Goal: Task Accomplishment & Management: Complete application form

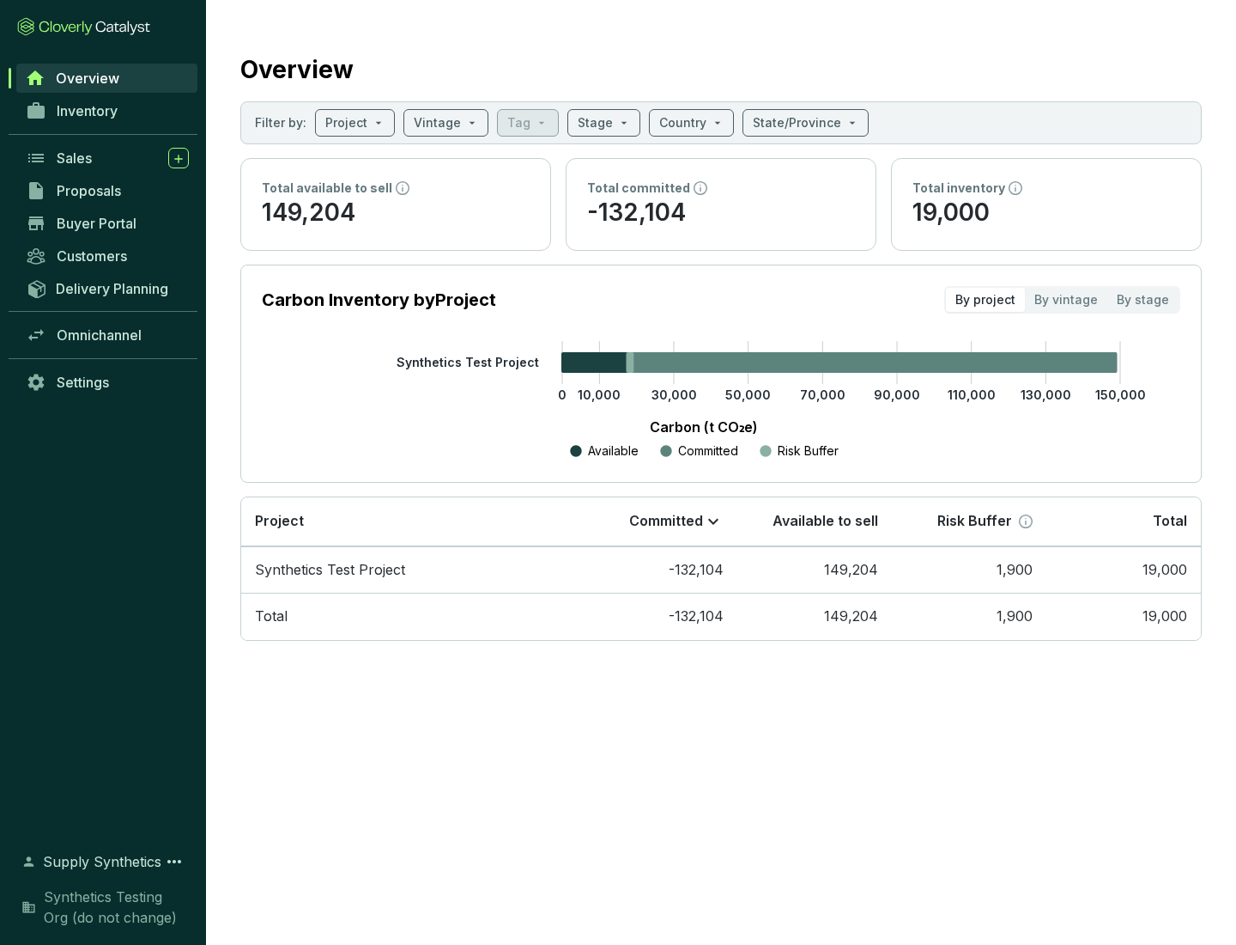
click at [107, 191] on span "Proposals" at bounding box center [89, 190] width 64 height 17
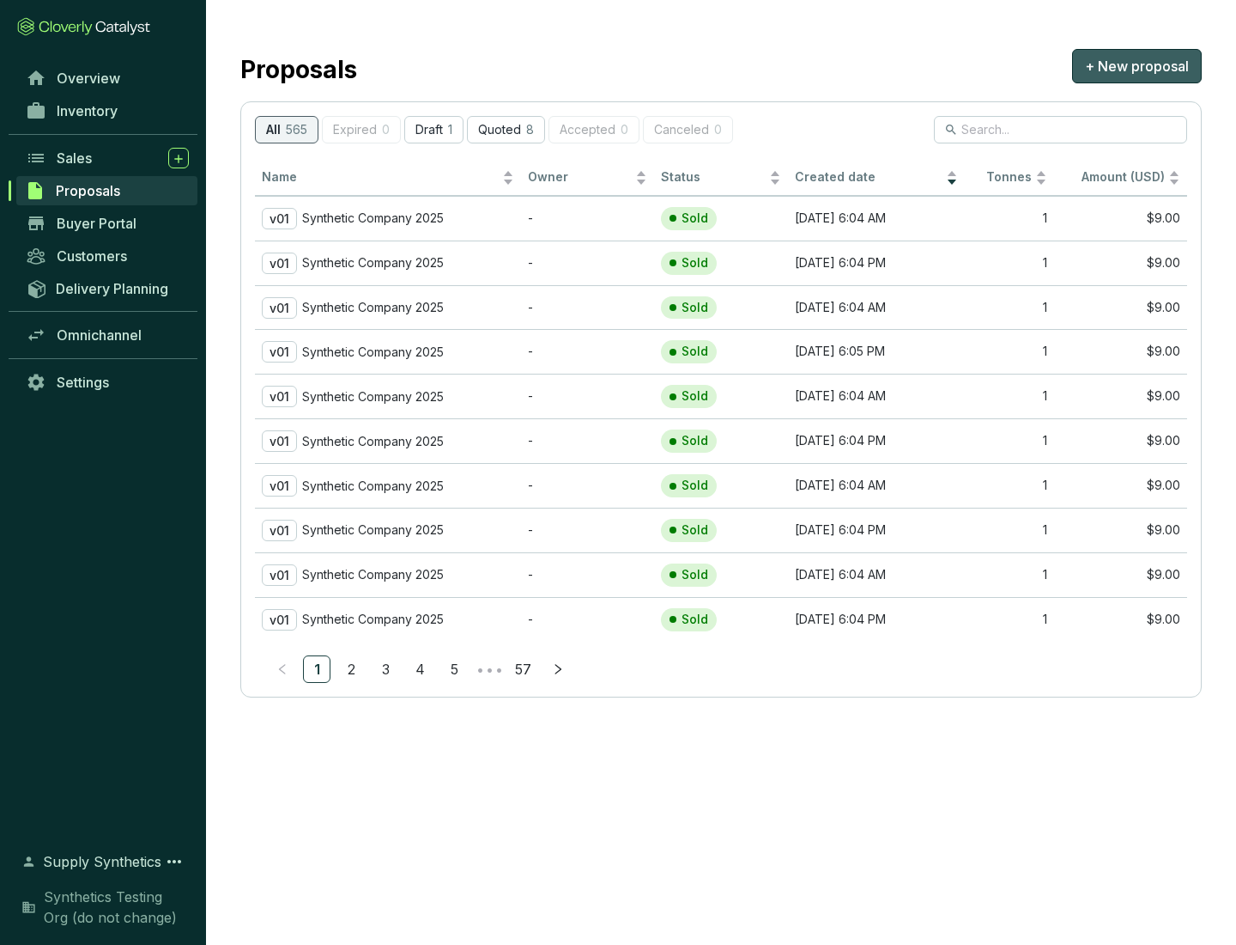
click at [1137, 66] on span "+ New proposal" at bounding box center [1137, 66] width 104 height 21
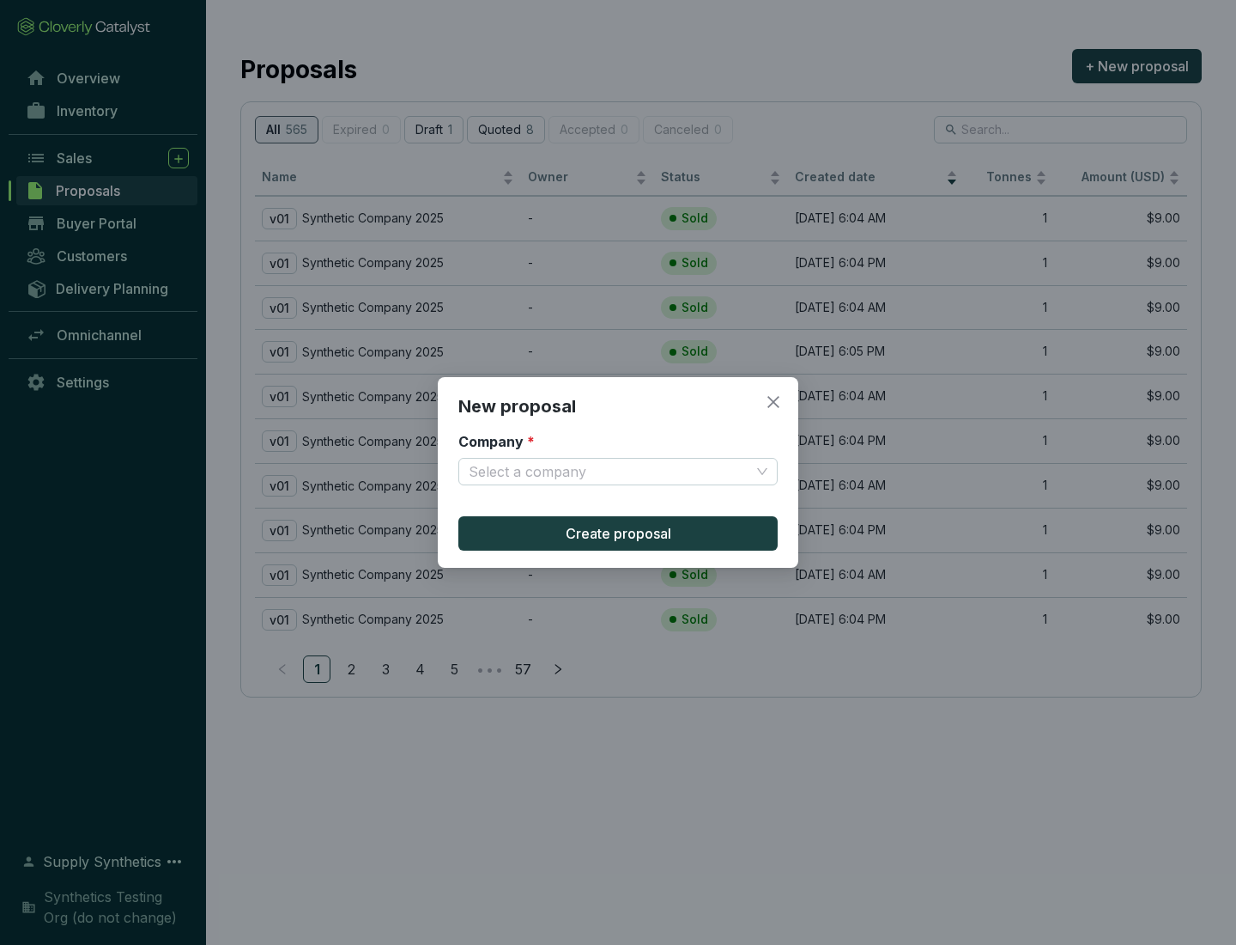
click at [610, 471] on input "Company *" at bounding box center [610, 472] width 282 height 26
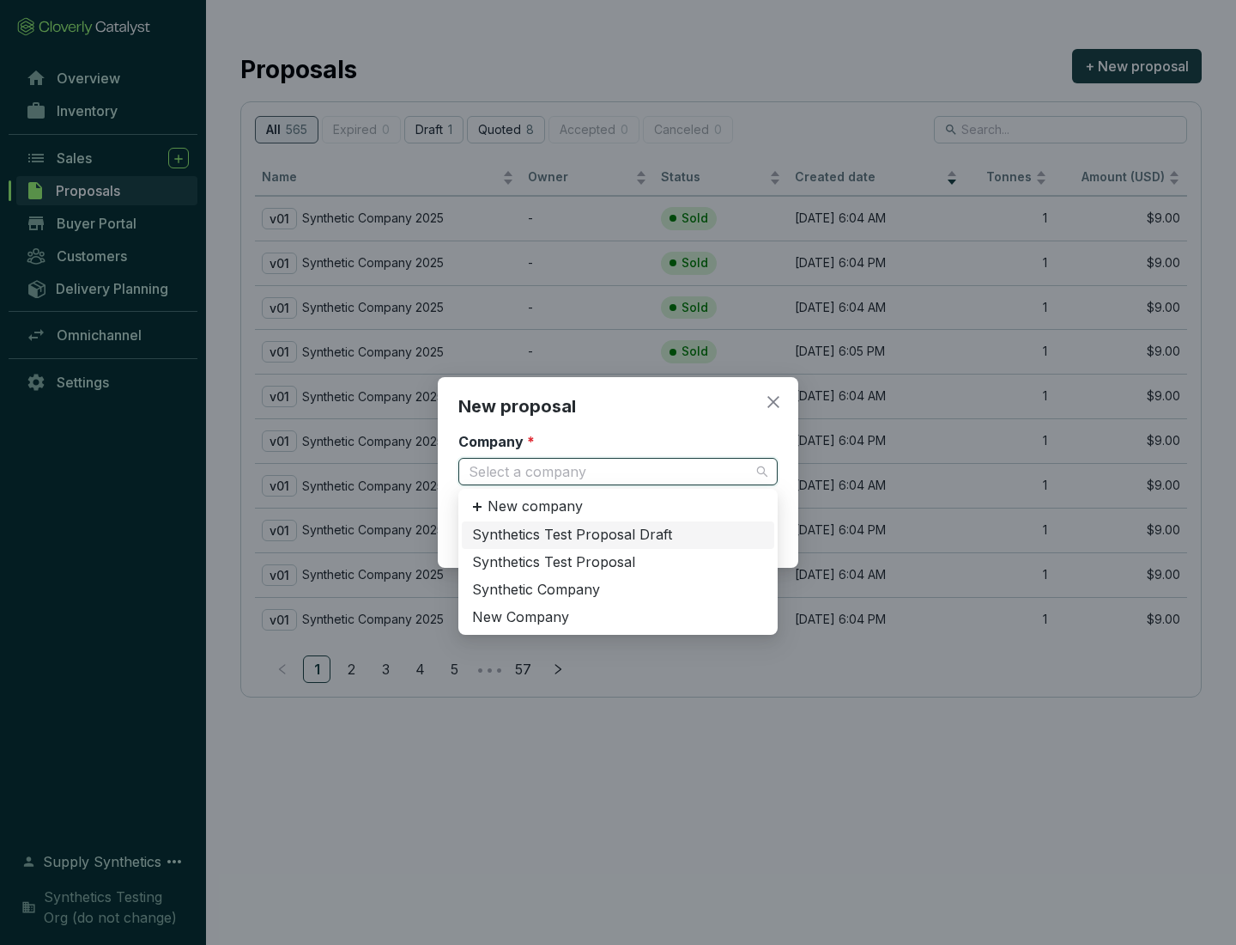
click at [618, 589] on div "Synthetic Company" at bounding box center [618, 589] width 292 height 19
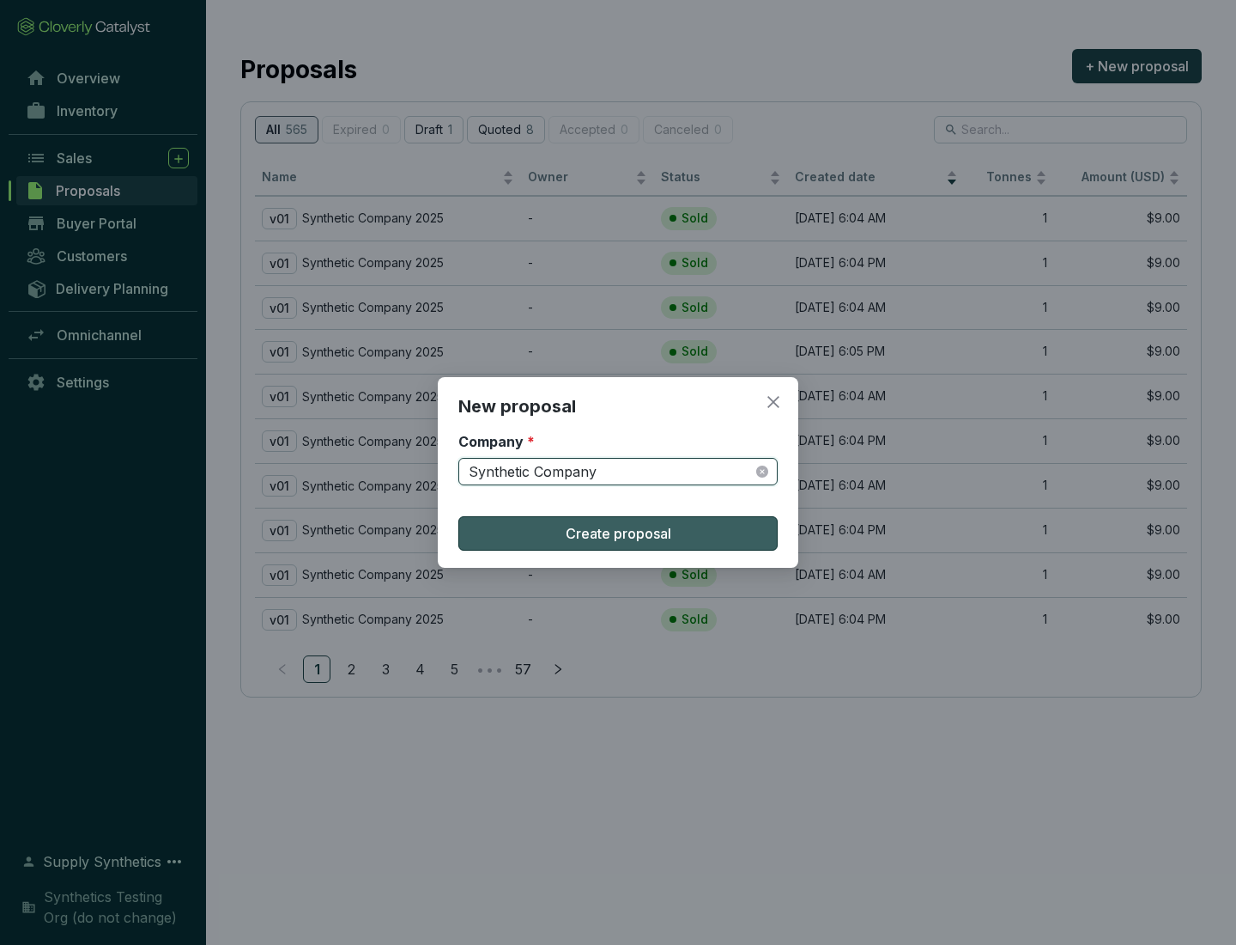
click at [618, 533] on span "Create proposal" at bounding box center [619, 533] width 106 height 21
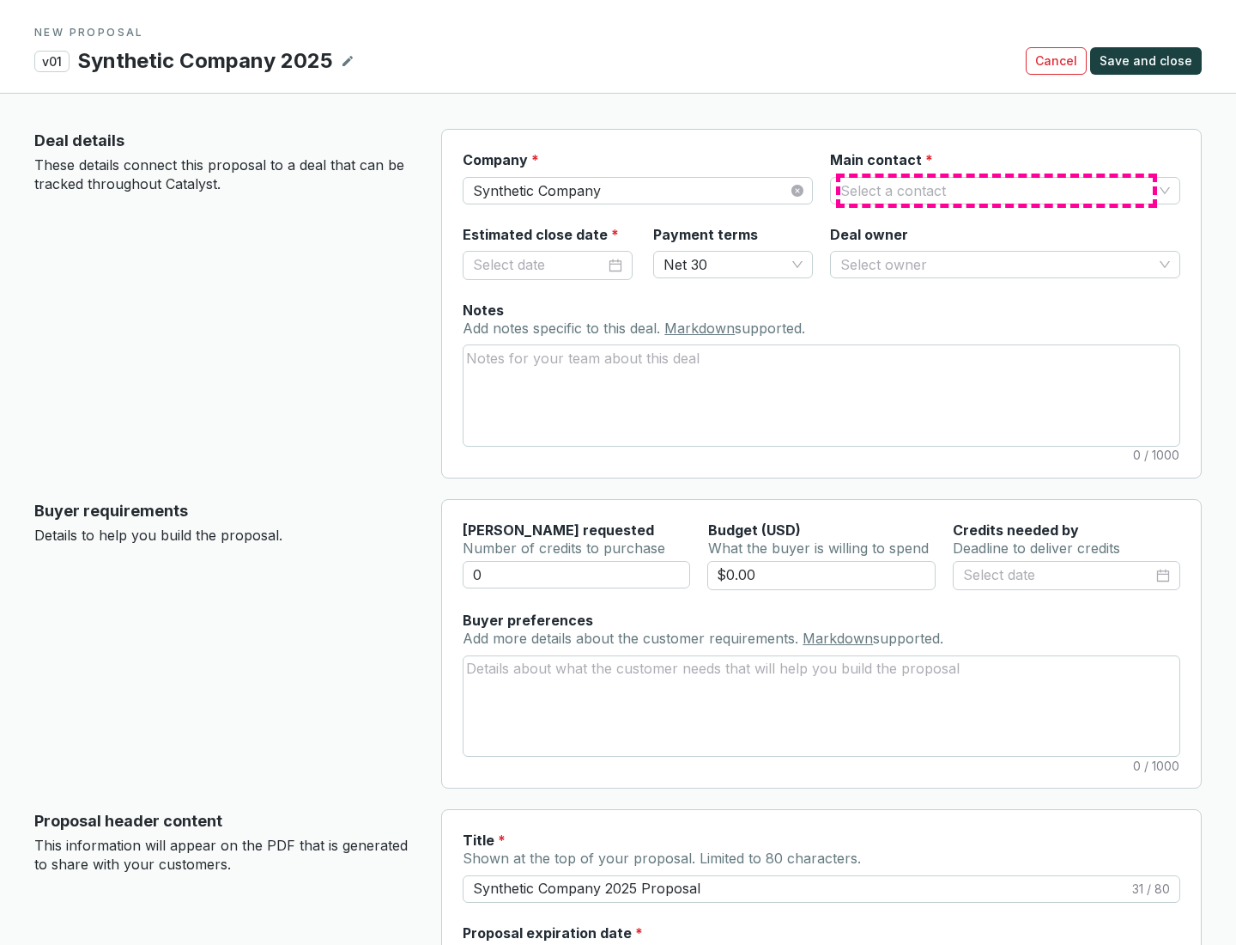
click at [997, 190] on input "Main contact *" at bounding box center [997, 191] width 313 height 26
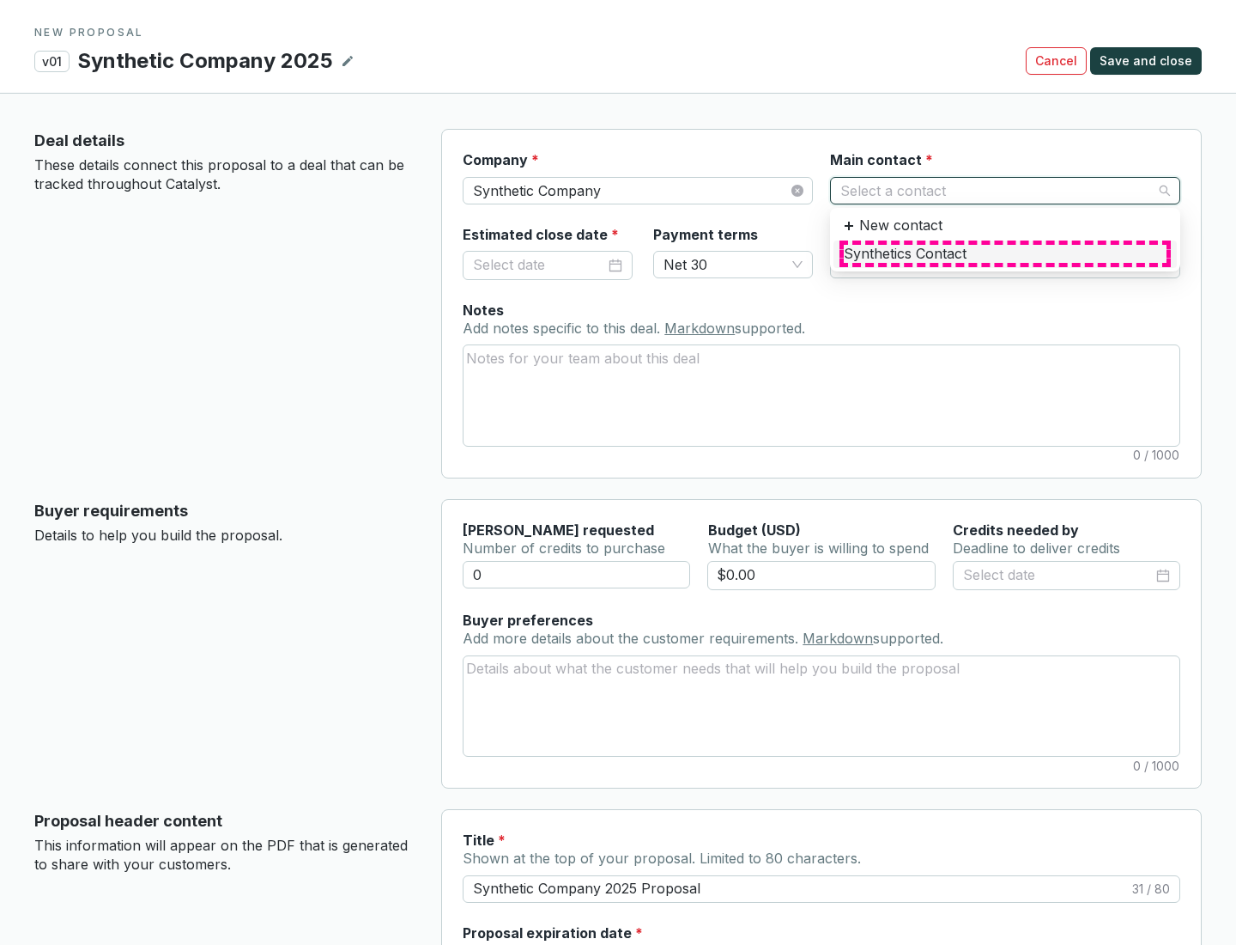
click at [1005, 253] on div "Synthetics Contact" at bounding box center [1005, 254] width 323 height 19
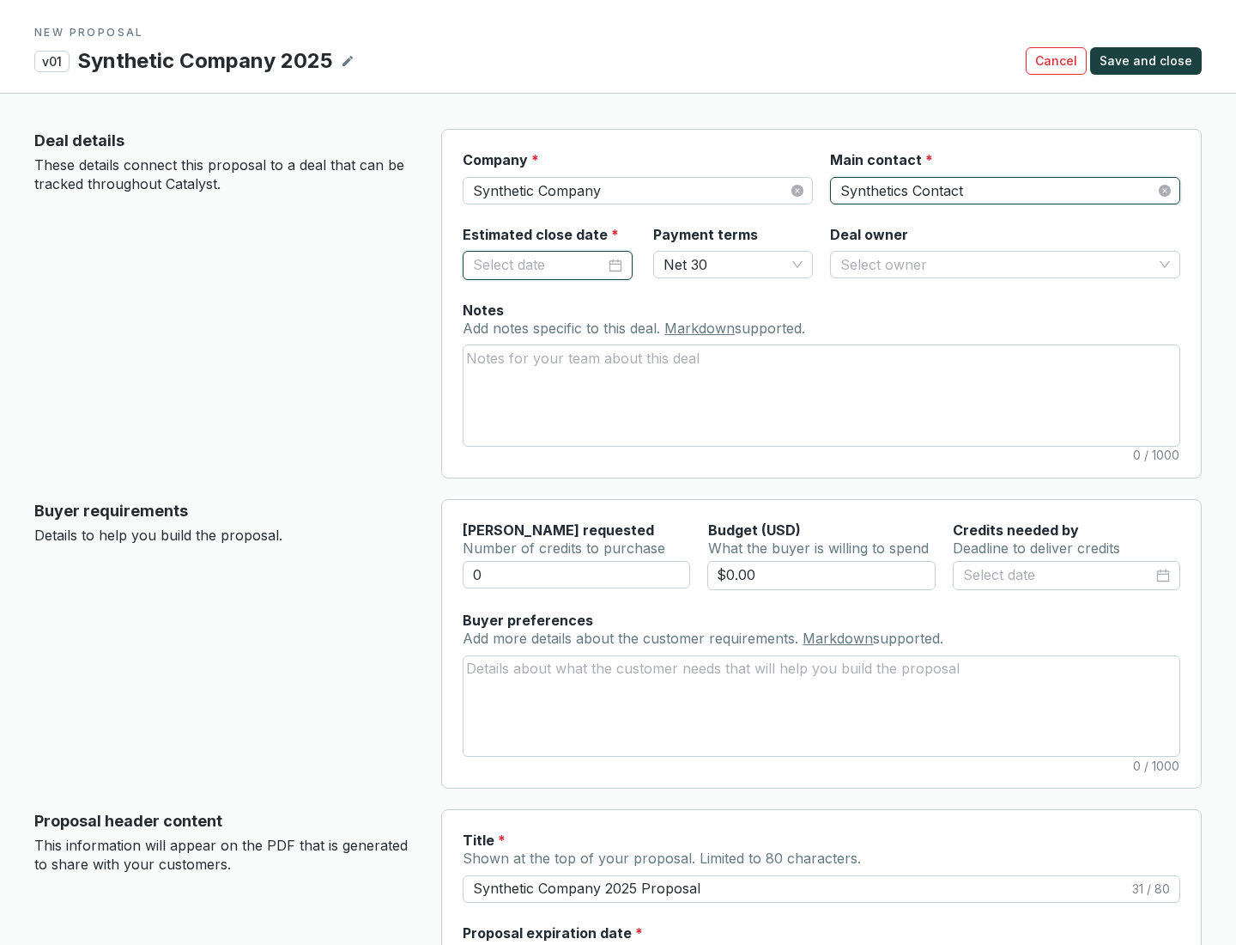
click at [539, 264] on input "Estimated close date *" at bounding box center [539, 265] width 132 height 22
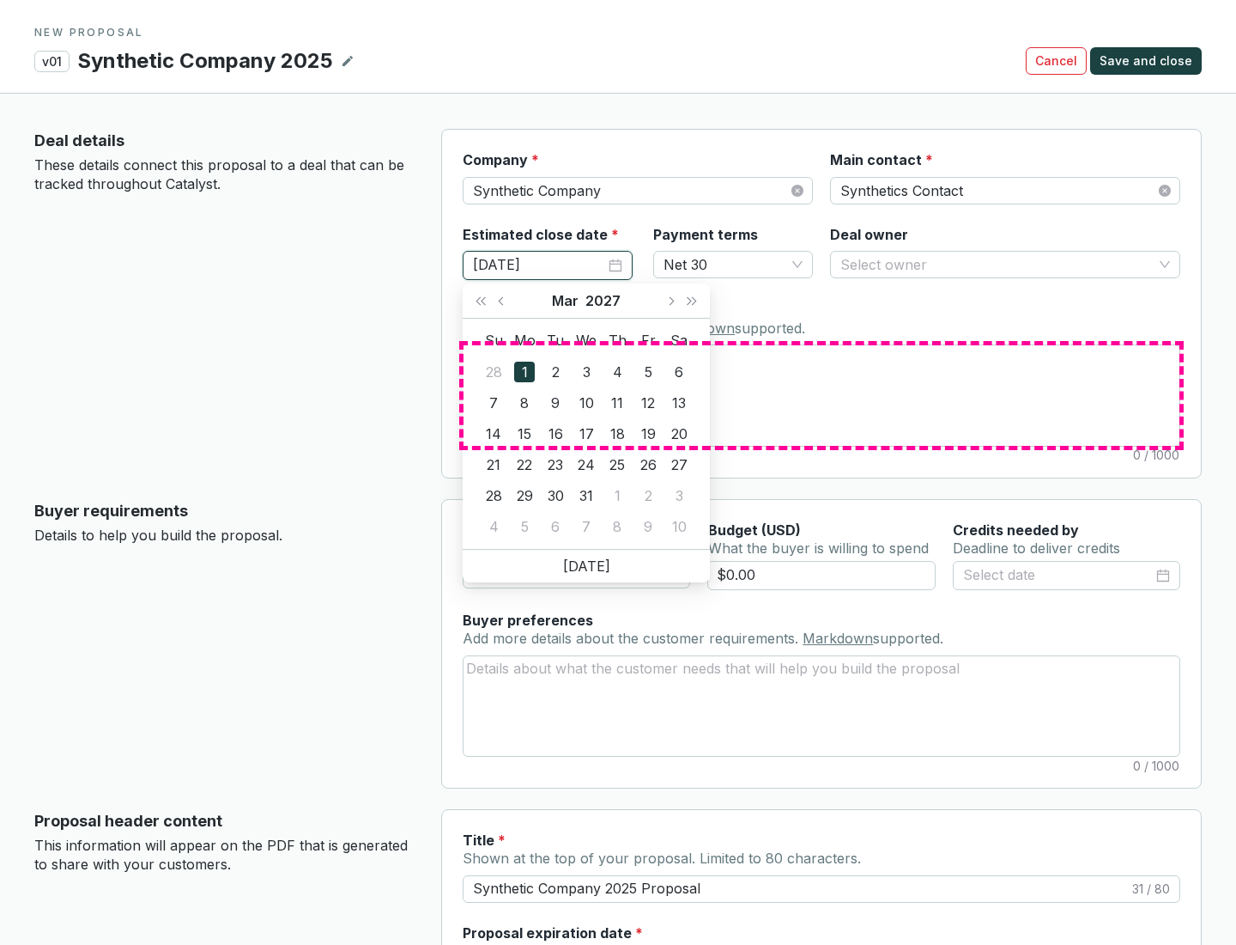
type input "[DATE]"
click at [822, 395] on textarea "Notes Add notes specific to this deal. Markdown supported." at bounding box center [822, 395] width 716 height 100
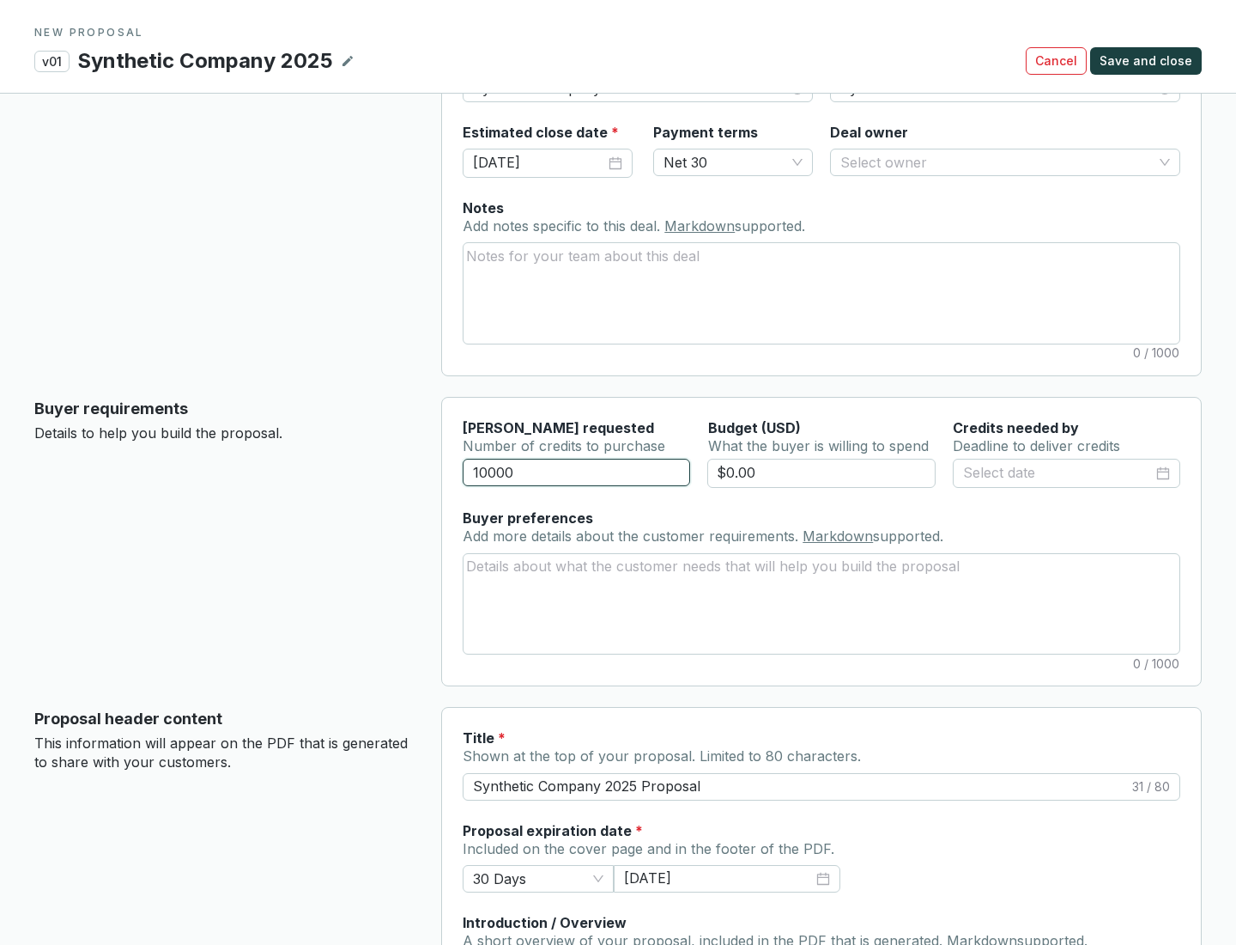
scroll to position [103, 0]
type input "10000"
type input "$0.00"
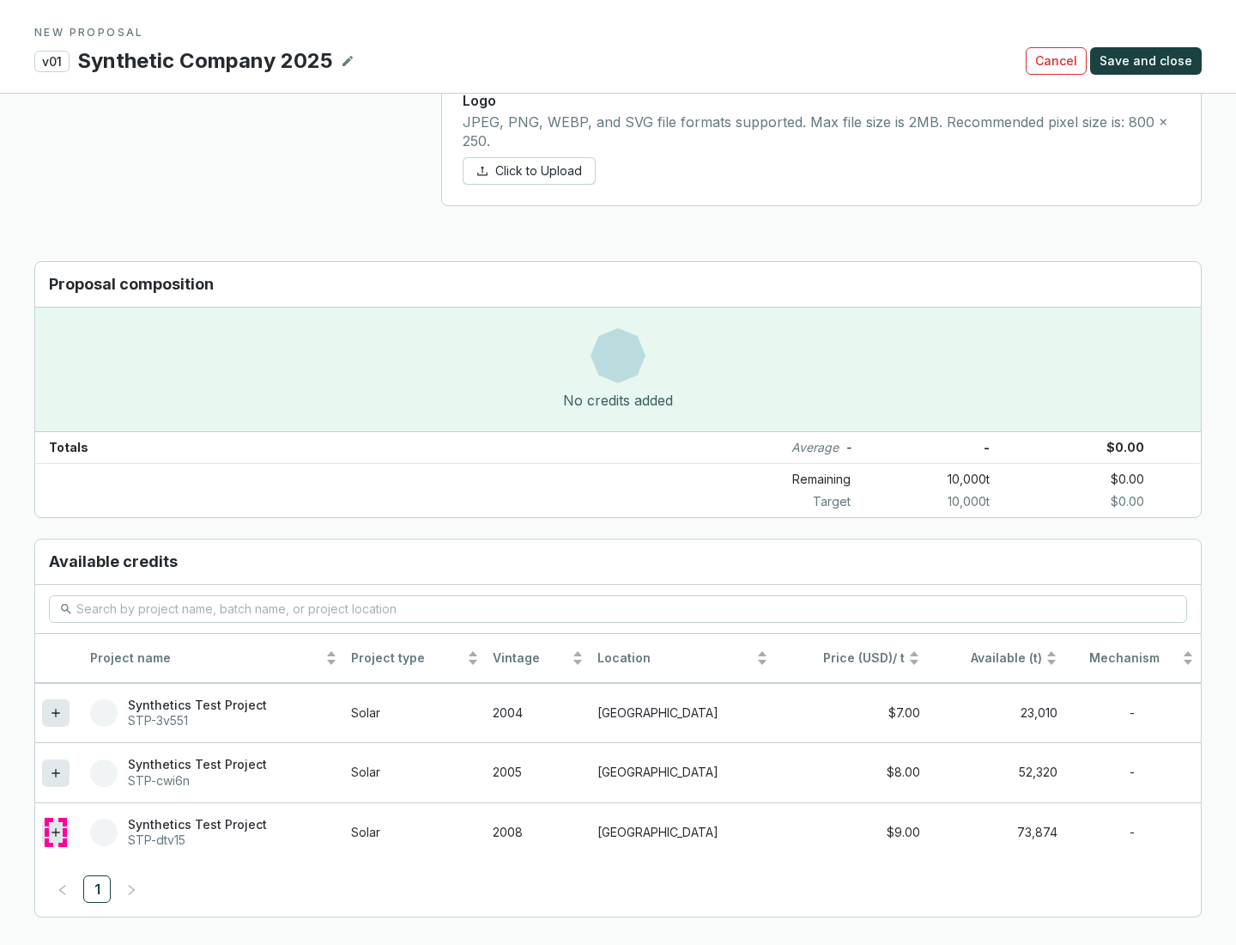
click at [56, 832] on icon at bounding box center [56, 832] width 8 height 8
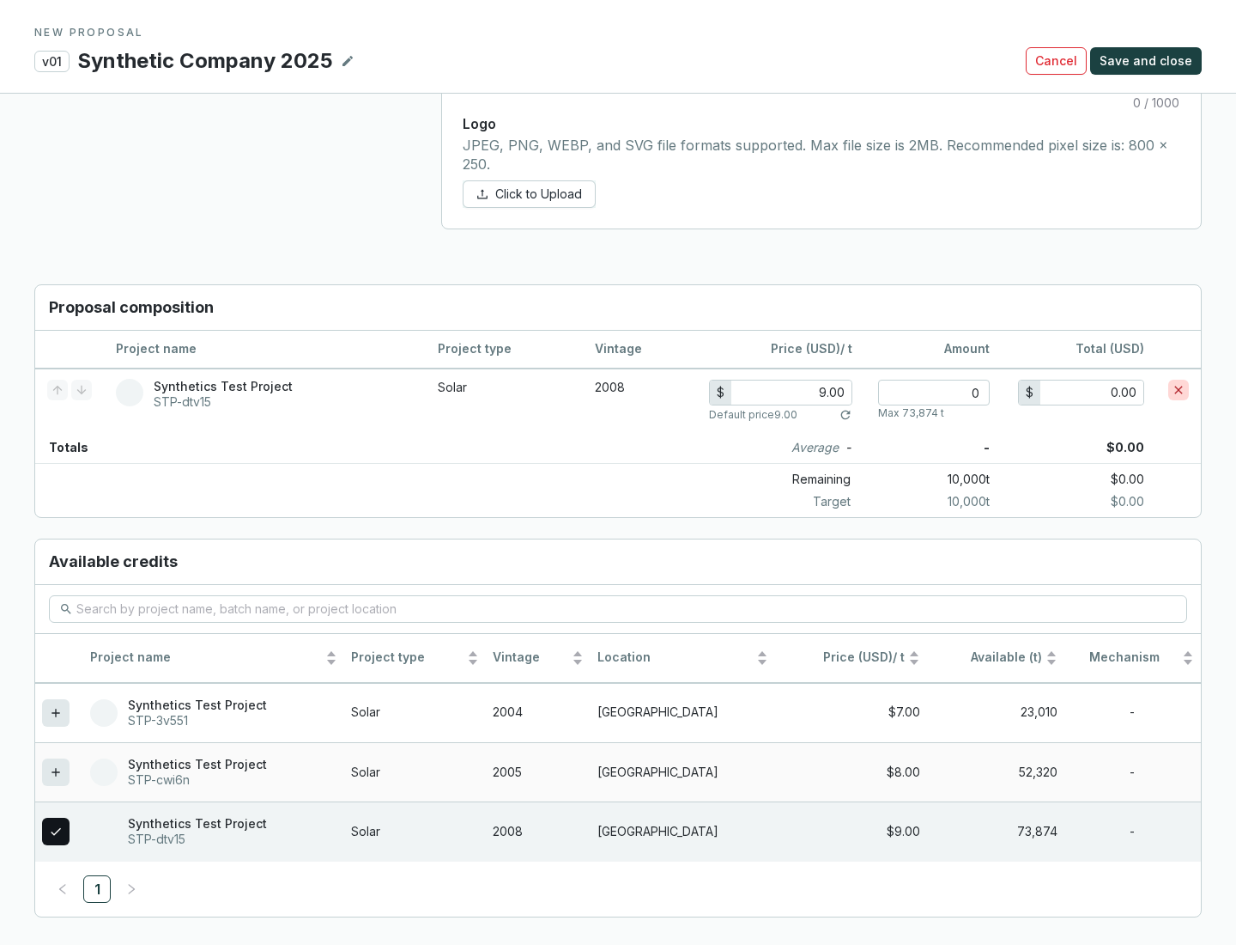
scroll to position [987, 0]
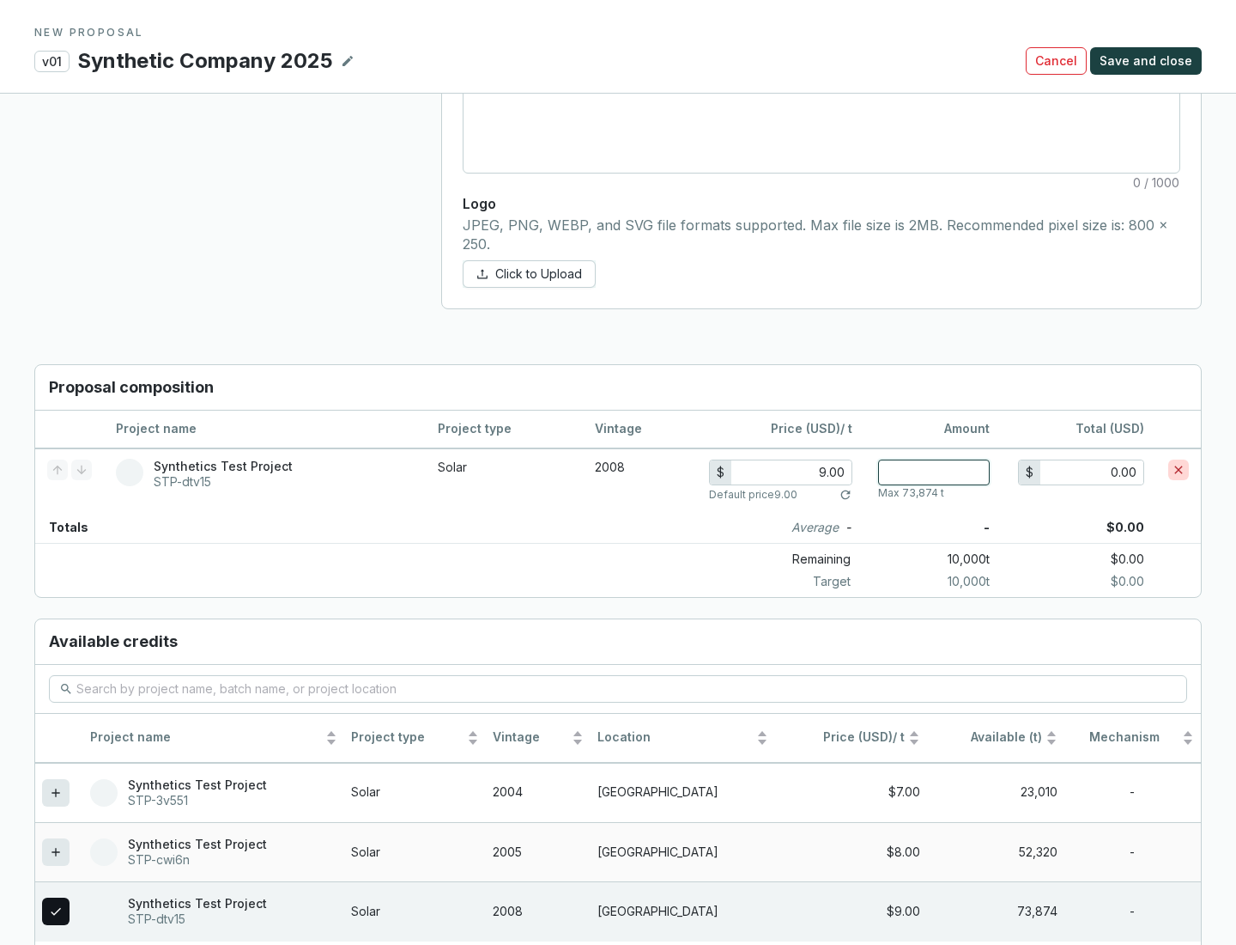
type input "1"
type input "9.00"
type input "1"
click at [1149, 61] on span "Save and close" at bounding box center [1146, 60] width 93 height 17
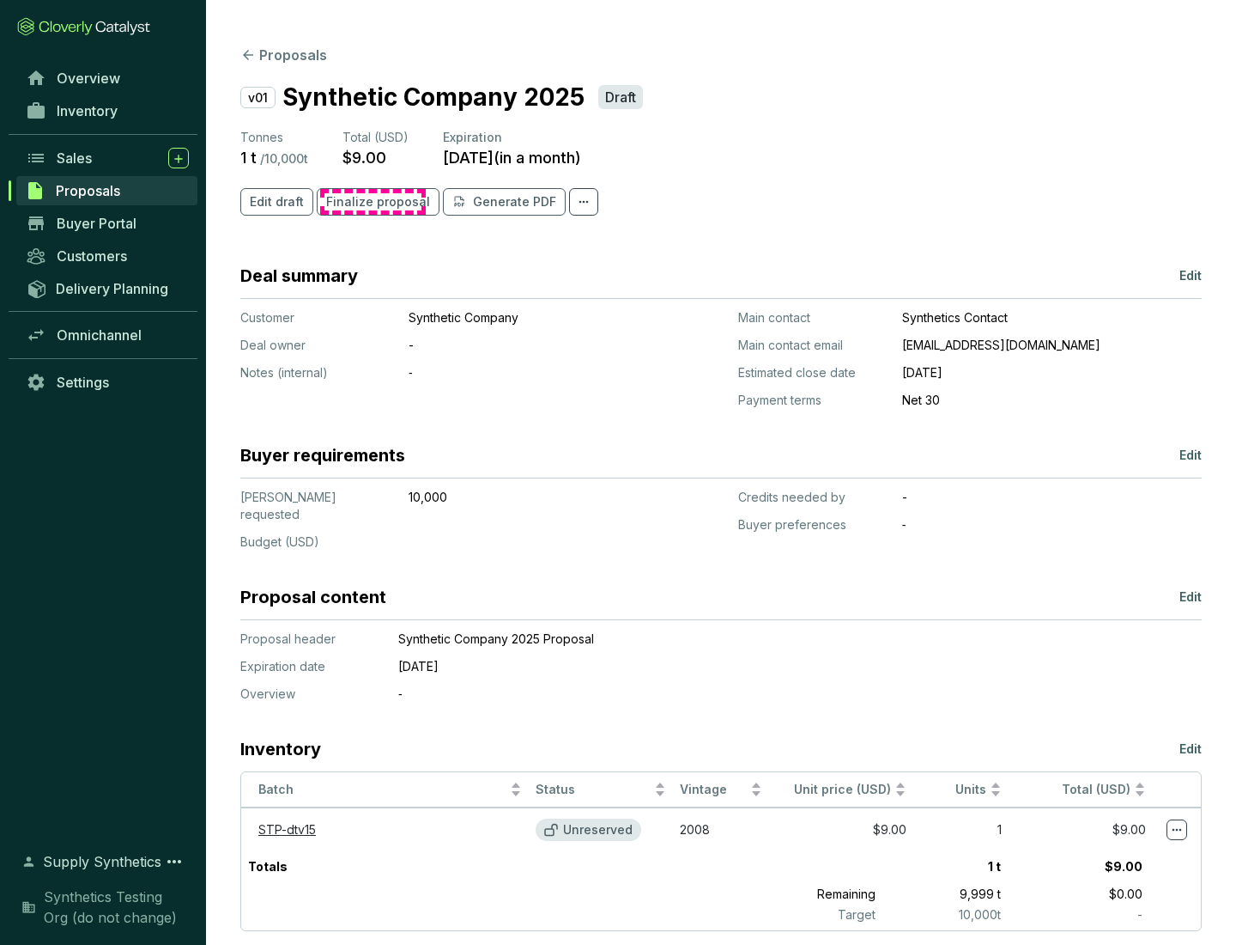
click at [373, 202] on span "Finalize proposal" at bounding box center [378, 201] width 104 height 17
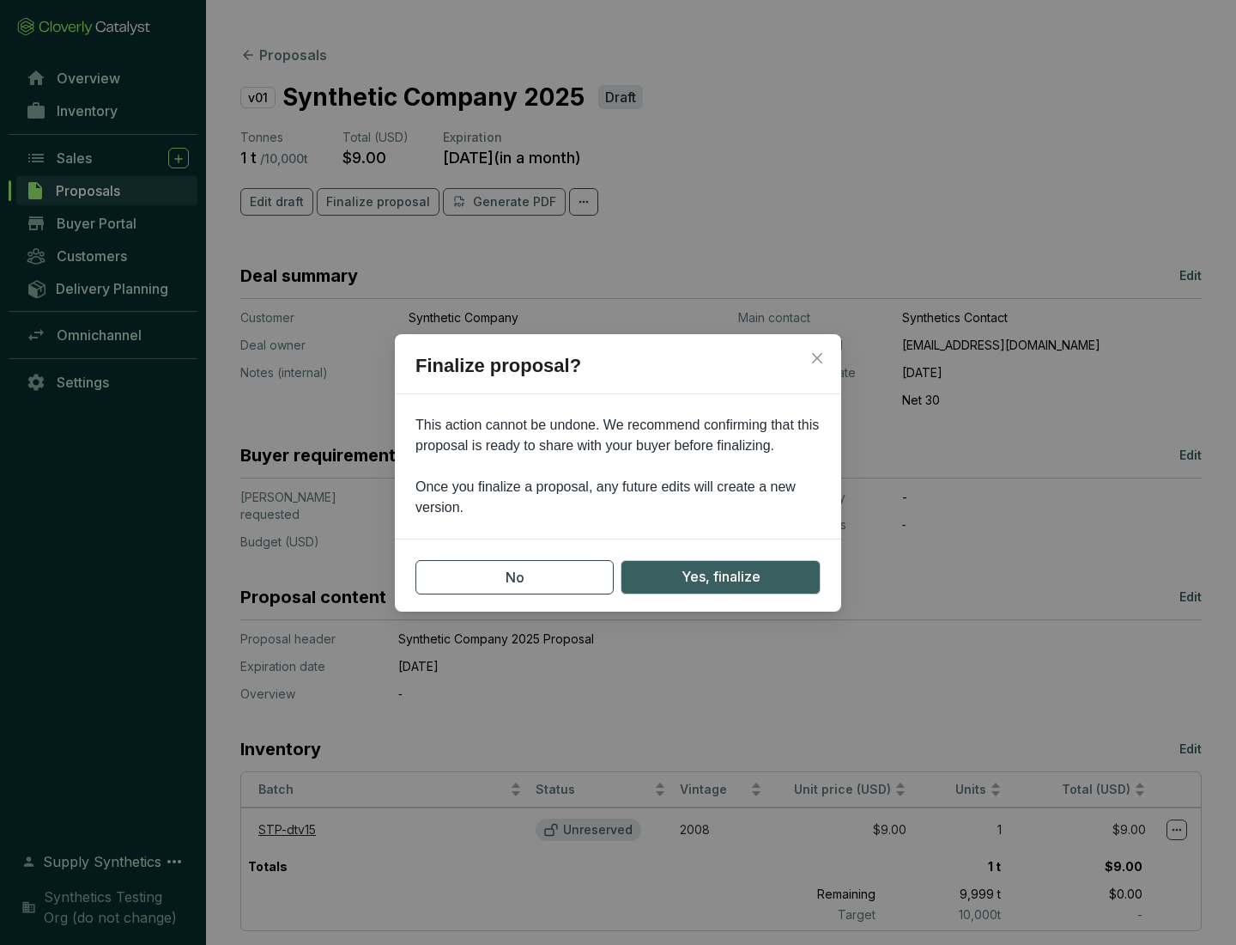
click at [720, 576] on span "Yes, finalize" at bounding box center [721, 576] width 79 height 21
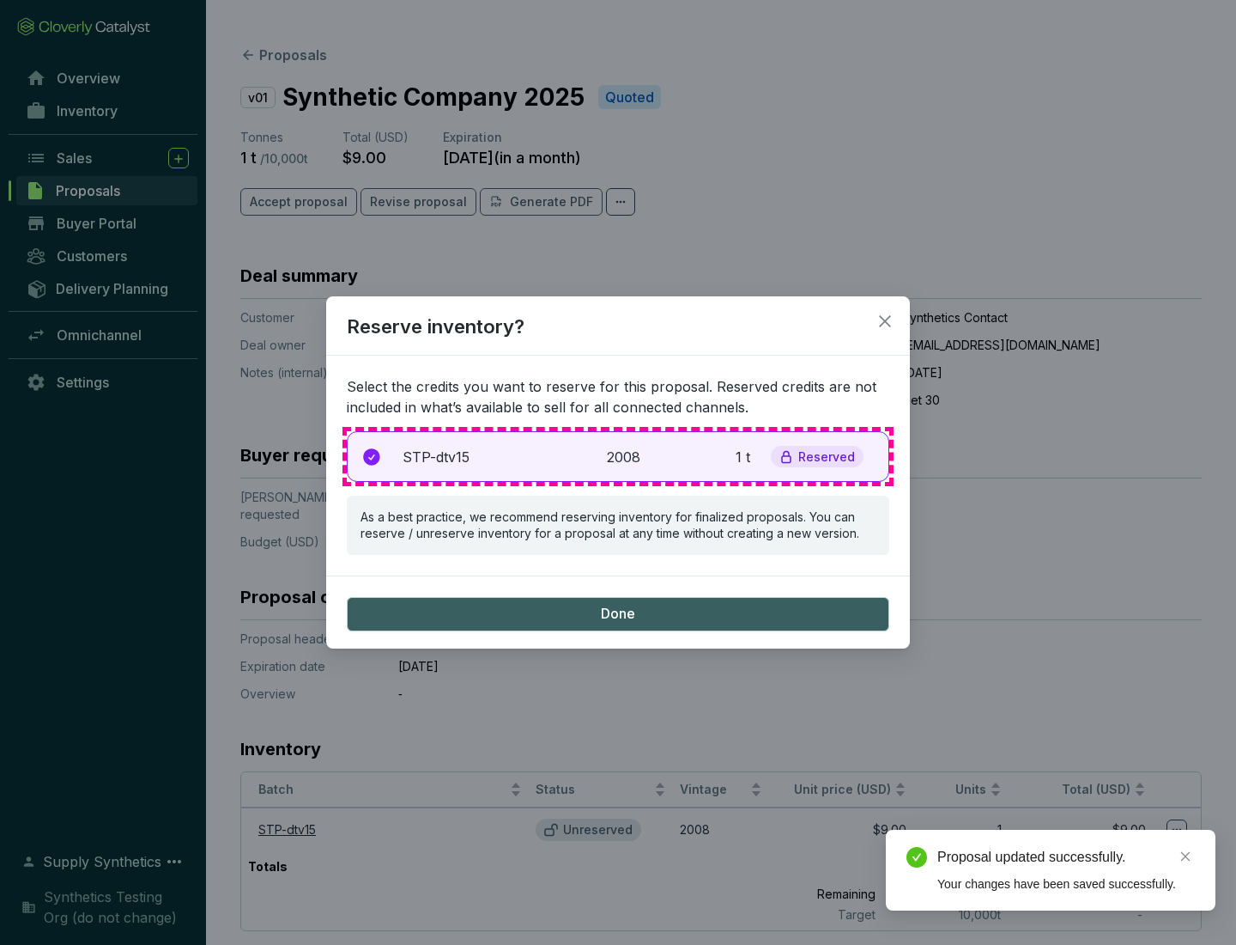
click at [618, 456] on p "2008" at bounding box center [626, 456] width 38 height 21
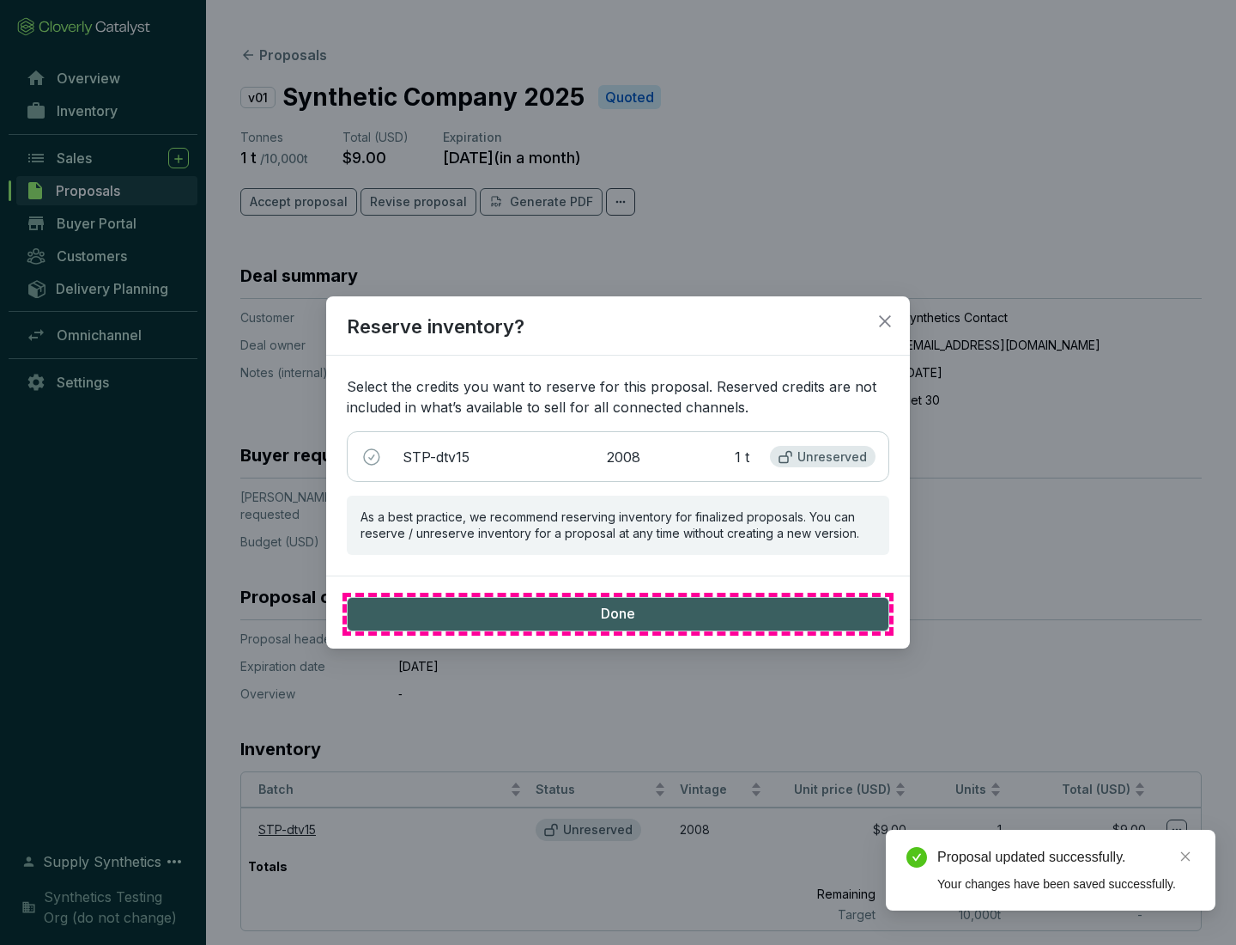
click at [618, 613] on span "Done" at bounding box center [618, 613] width 34 height 19
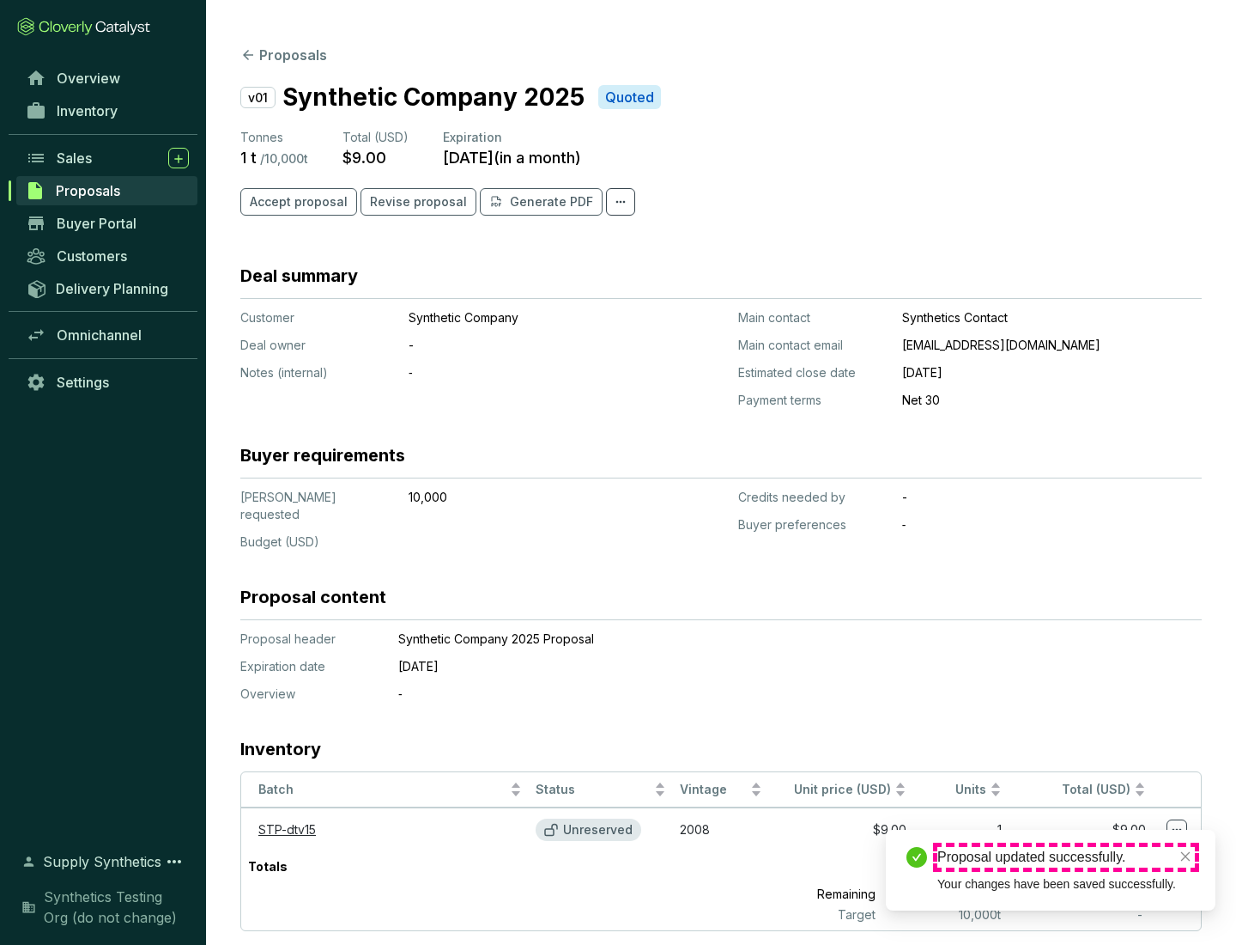
click at [1066, 857] on div "Proposal updated successfully." at bounding box center [1067, 857] width 258 height 21
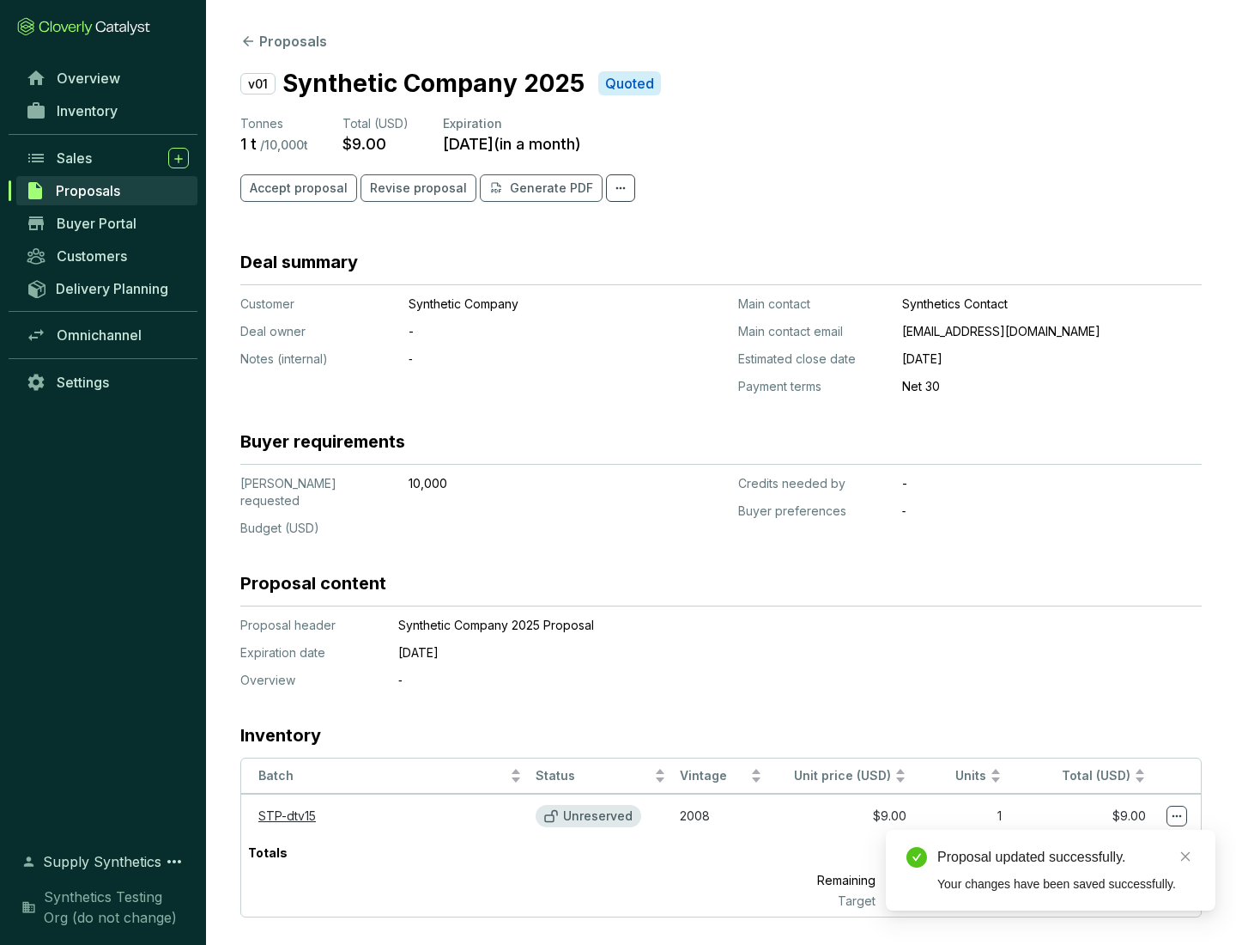
click at [1177, 815] on icon at bounding box center [1177, 816] width 9 height 3
click at [1125, 837] on div "Proposal updated successfully. Your changes have been saved successfully." at bounding box center [1051, 869] width 330 height 81
click at [1066, 857] on div "Proposal updated successfully." at bounding box center [1067, 857] width 258 height 21
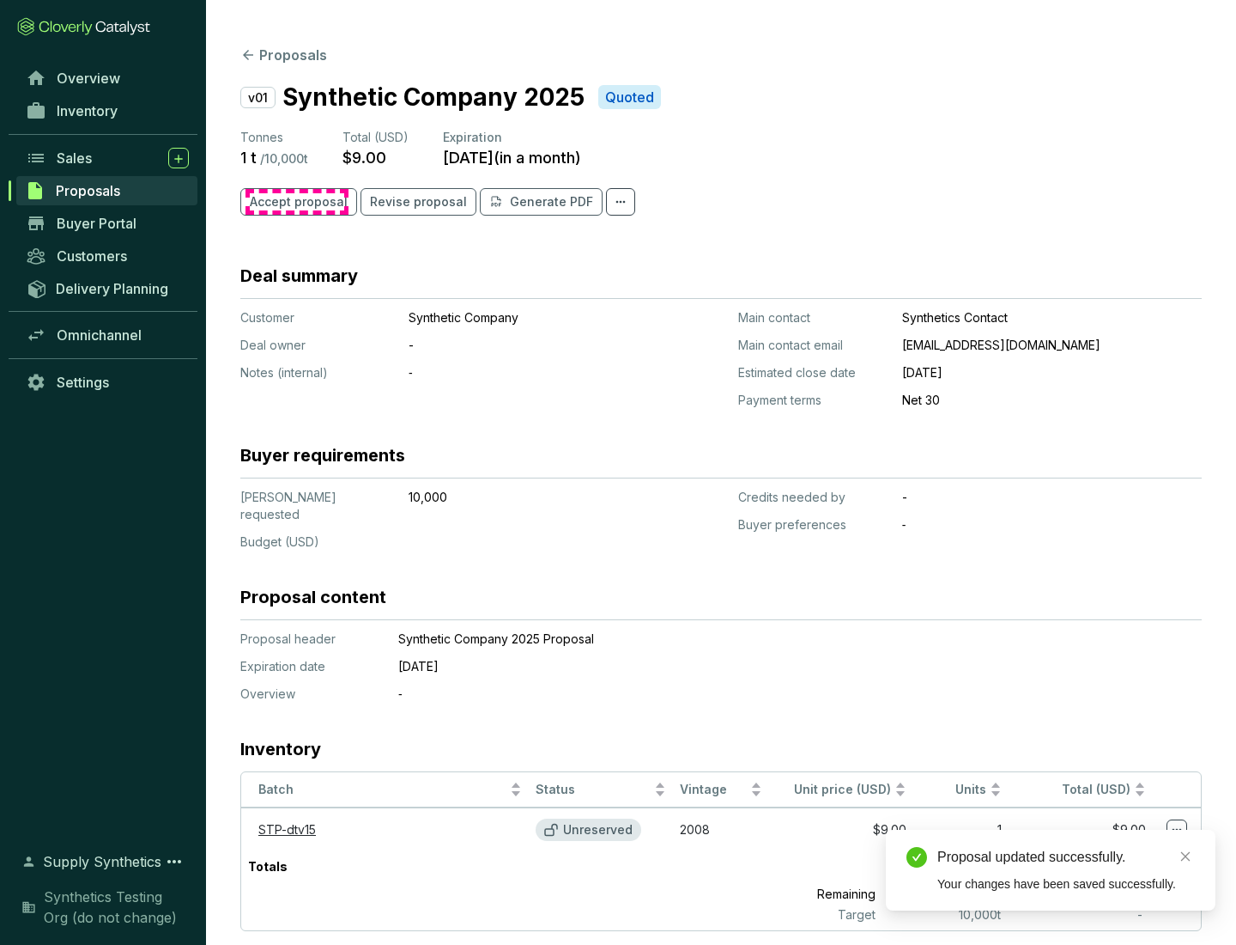
click at [296, 202] on span "Accept proposal" at bounding box center [299, 201] width 98 height 17
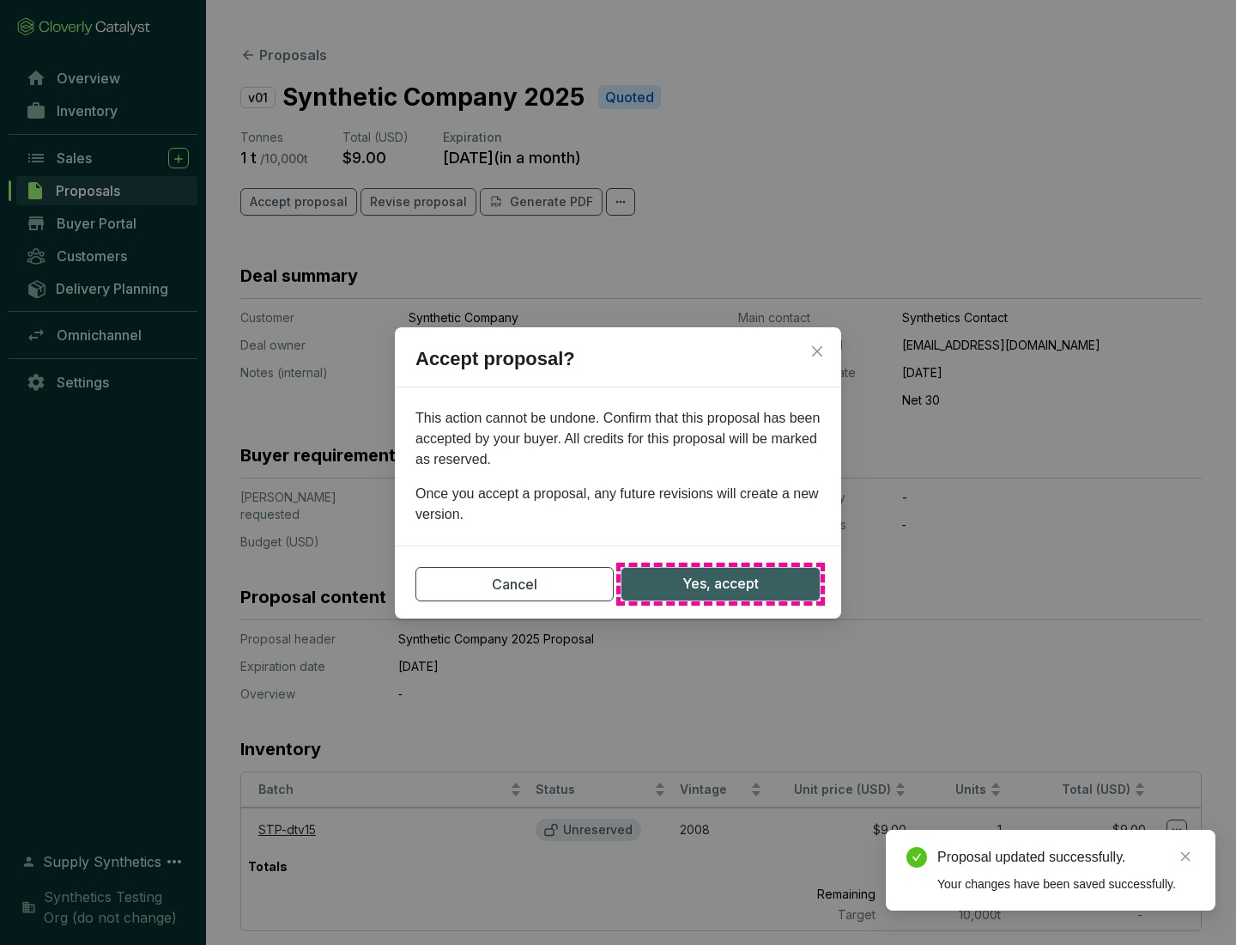
click at [720, 583] on span "Yes, accept" at bounding box center [721, 583] width 76 height 21
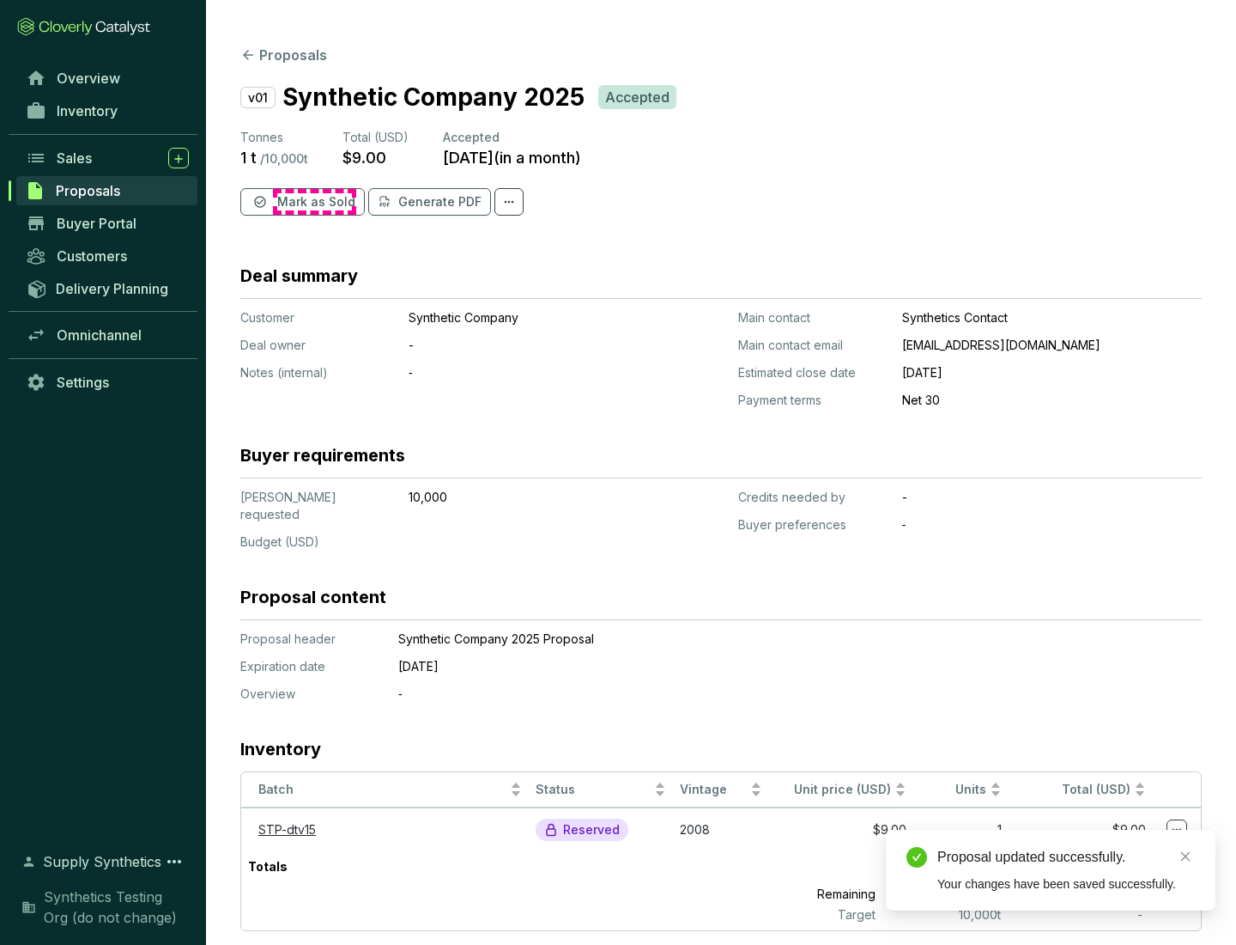
click at [314, 202] on span "Mark as Sold" at bounding box center [316, 201] width 78 height 17
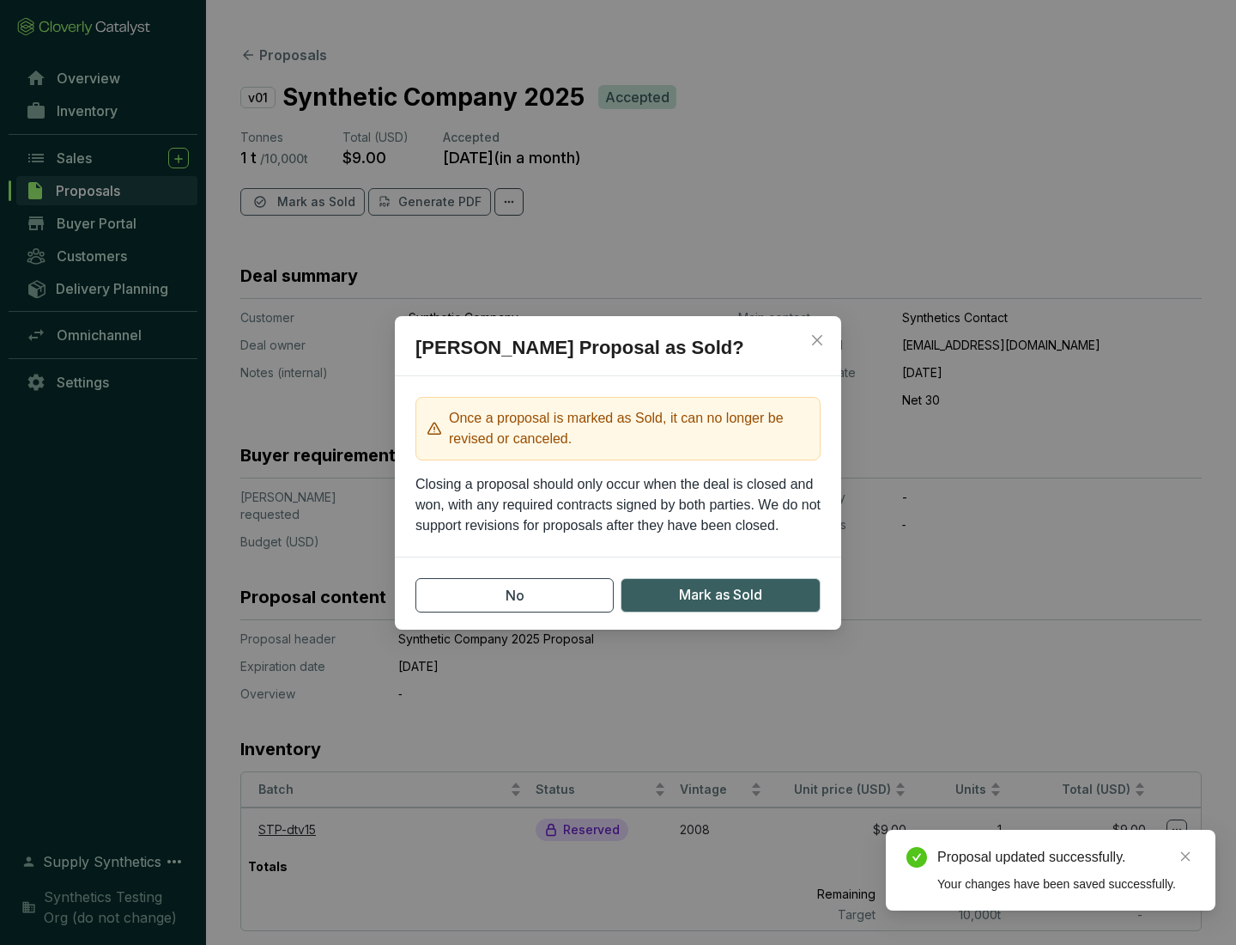
click at [720, 594] on span "Mark as Sold" at bounding box center [720, 594] width 83 height 21
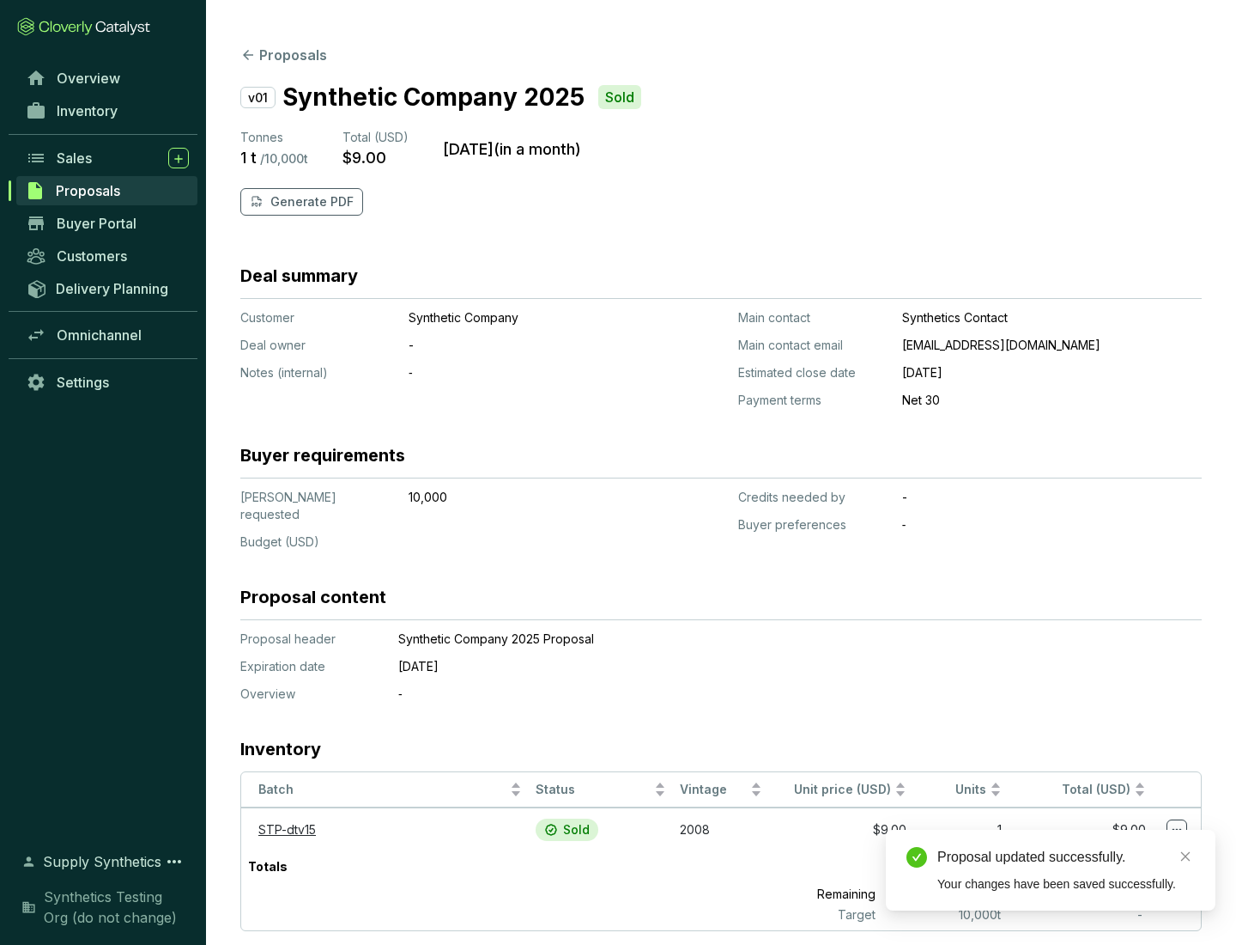
click at [310, 202] on p "Generate PDF" at bounding box center [311, 201] width 83 height 17
click at [1066, 857] on div "Proposal updated successfully." at bounding box center [1067, 857] width 258 height 21
